Goal: Information Seeking & Learning: Learn about a topic

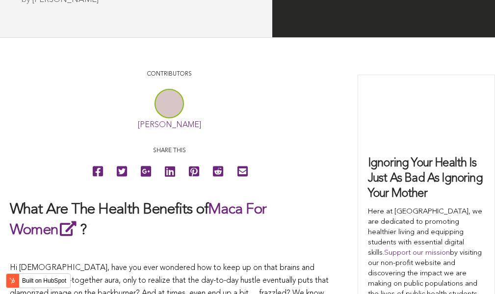
scroll to position [2511, 0]
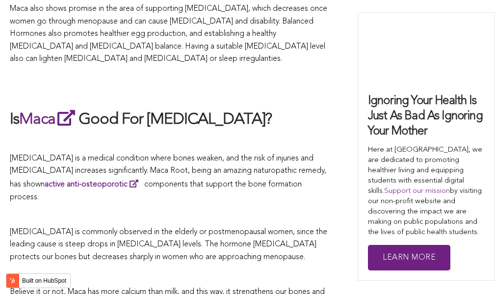
click at [262, 155] on span "[MEDICAL_DATA] is a medical condition where bones weaken, and the risk of injur…" at bounding box center [168, 178] width 316 height 47
click at [228, 108] on h2 "Is Maca Good For [MEDICAL_DATA]?" at bounding box center [169, 119] width 319 height 23
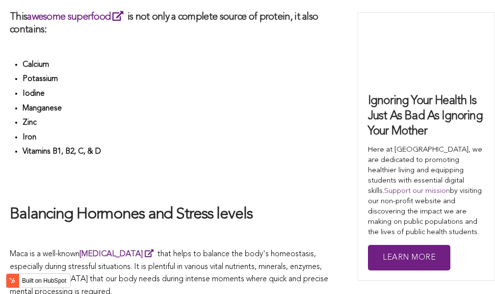
click at [270, 147] on li "Vitamins B1, B2, C, & D" at bounding box center [176, 153] width 306 height 15
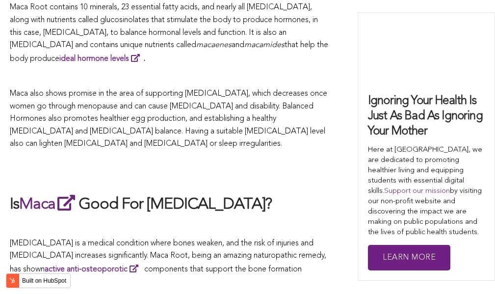
click at [254, 160] on h2 at bounding box center [169, 171] width 319 height 23
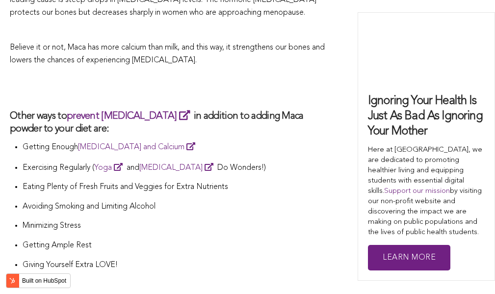
click at [238, 161] on li "Exercising Regularly ( Yoga and [MEDICAL_DATA] Do Wonders!)" at bounding box center [176, 171] width 306 height 21
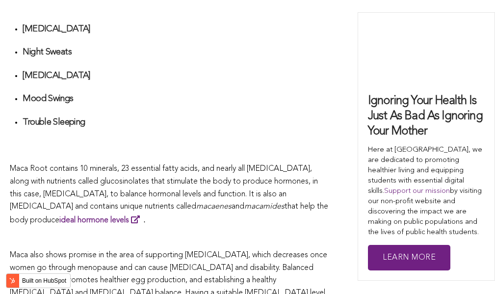
scroll to position [2666, 0]
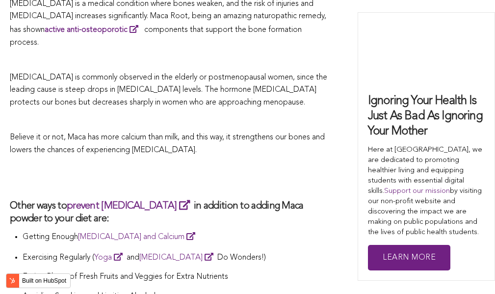
click at [273, 166] on h2 at bounding box center [169, 177] width 319 height 23
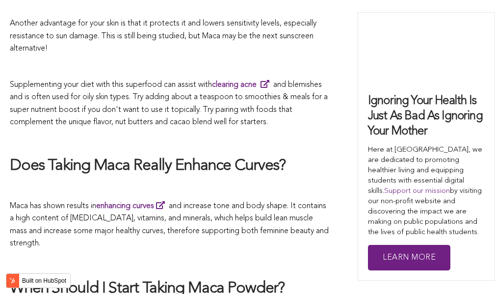
scroll to position [2884, 0]
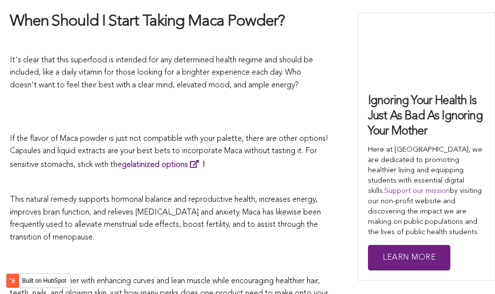
scroll to position [2491, 0]
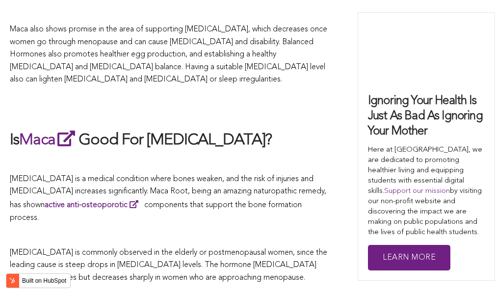
click at [210, 156] on p at bounding box center [169, 162] width 319 height 13
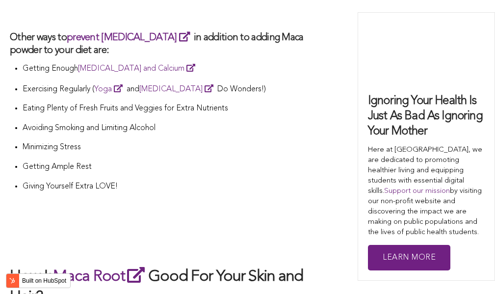
scroll to position [2688, 0]
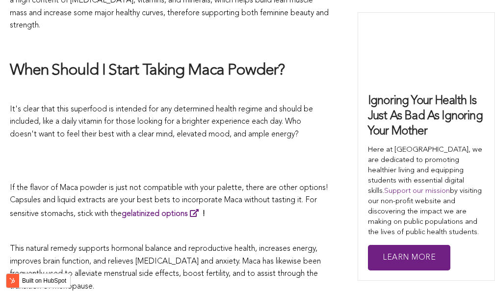
scroll to position [2376, 0]
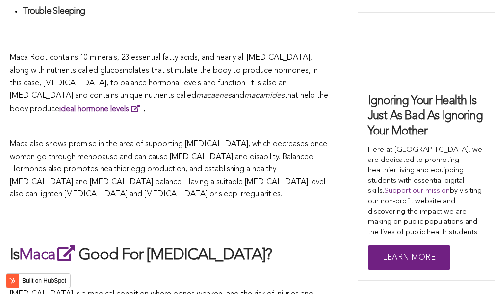
click at [231, 147] on span "Maca also shows promise in the area of supporting [MEDICAL_DATA], which decreas…" at bounding box center [168, 169] width 317 height 58
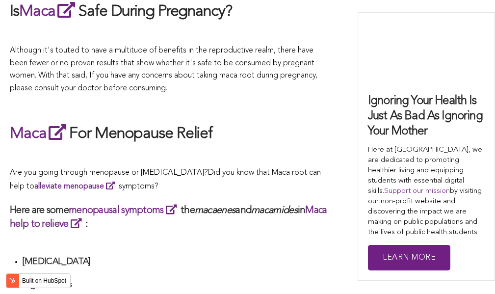
scroll to position [3529, 0]
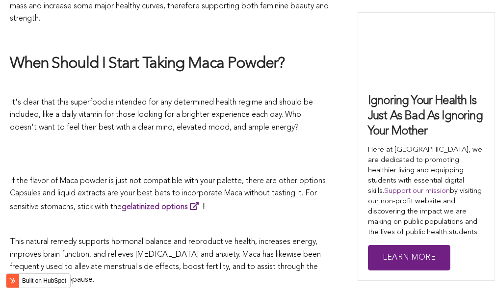
click at [248, 177] on span "If the flavor of Maca powder is just not compatible with your palette, there ar…" at bounding box center [169, 194] width 318 height 34
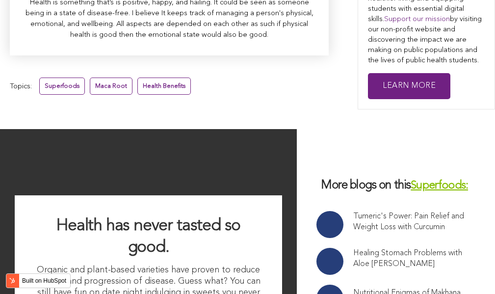
scroll to position [2360, 0]
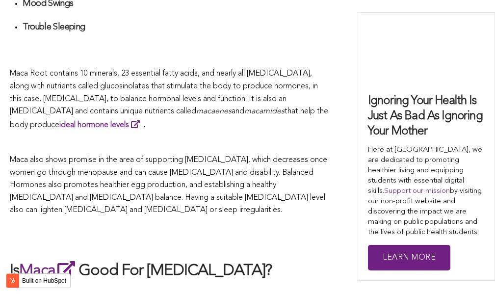
click at [174, 156] on span "Maca also shows promise in the area of supporting [MEDICAL_DATA], which decreas…" at bounding box center [168, 185] width 317 height 58
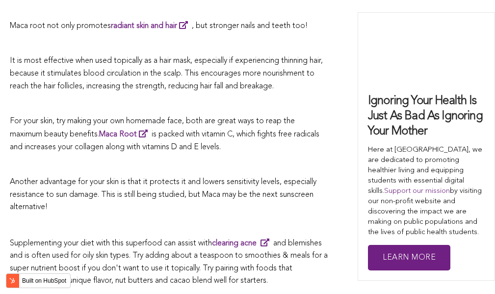
scroll to position [2746, 0]
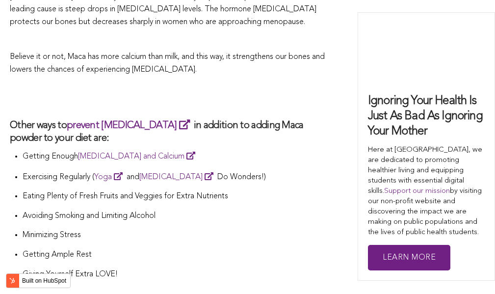
click at [161, 173] on link "[MEDICAL_DATA]" at bounding box center [178, 177] width 78 height 8
